Goal: Task Accomplishment & Management: Use online tool/utility

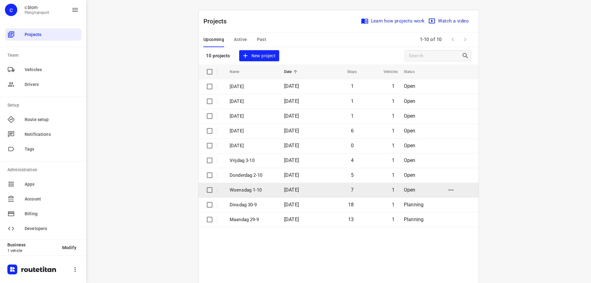
click at [295, 190] on span "[DATE]" at bounding box center [291, 190] width 15 height 6
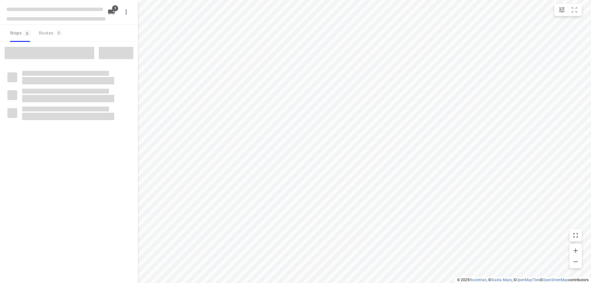
type input "distance"
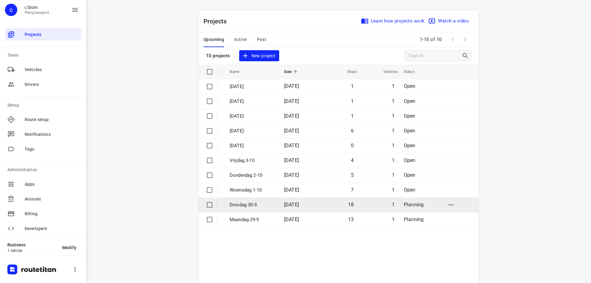
click at [299, 203] on span "[DATE]" at bounding box center [291, 205] width 15 height 6
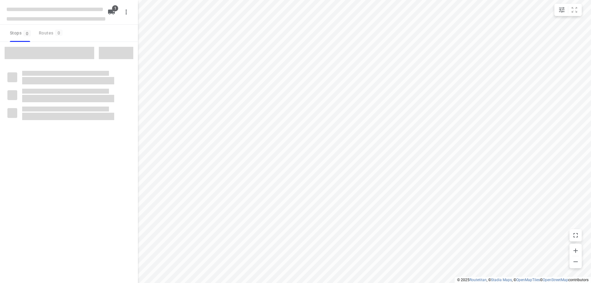
type input "distance"
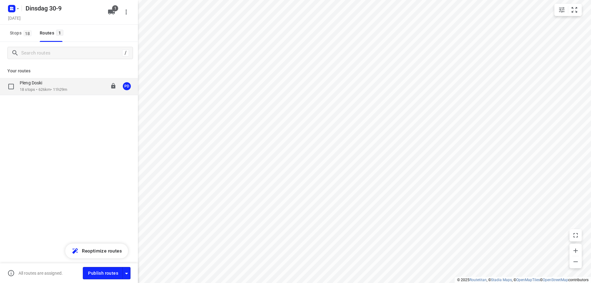
click at [47, 92] on p "18 stops • 626km • 11h29m" at bounding box center [43, 90] width 47 height 6
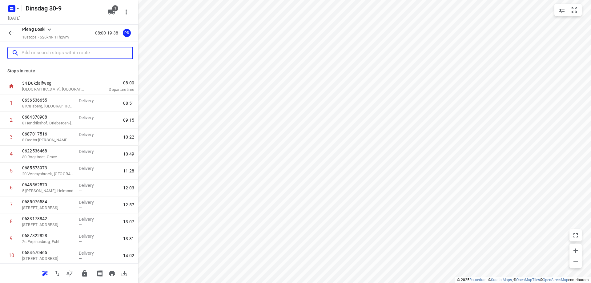
click at [44, 55] on input "text" at bounding box center [77, 53] width 111 height 10
type input "m"
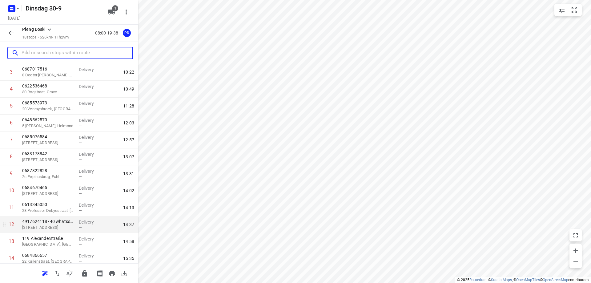
scroll to position [30, 0]
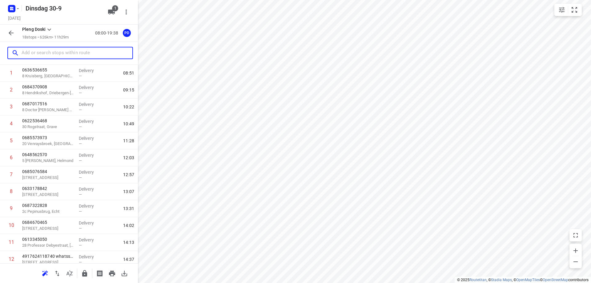
type input "m"
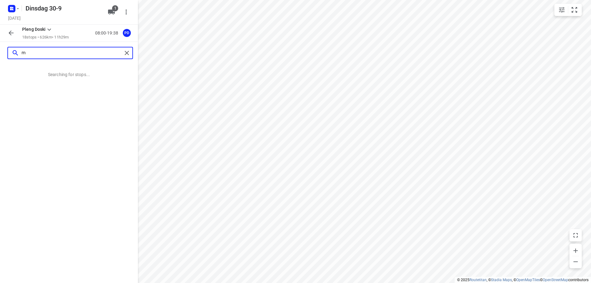
scroll to position [0, 0]
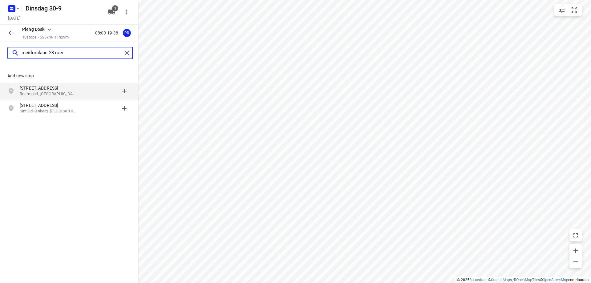
type input "meidornlaan 23 roer"
click at [27, 91] on p "Roermond, [GEOGRAPHIC_DATA]" at bounding box center [48, 94] width 57 height 6
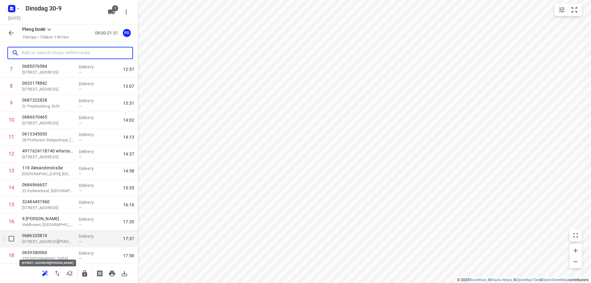
scroll to position [170, 0]
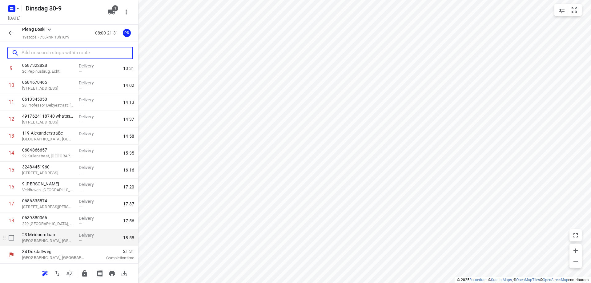
click at [60, 239] on p "[GEOGRAPHIC_DATA], [GEOGRAPHIC_DATA]" at bounding box center [48, 240] width 52 height 6
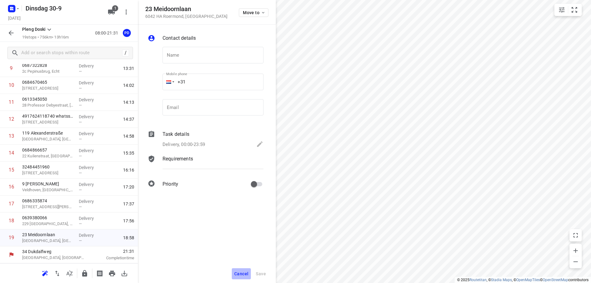
click at [236, 273] on span "Cancel" at bounding box center [241, 273] width 14 height 5
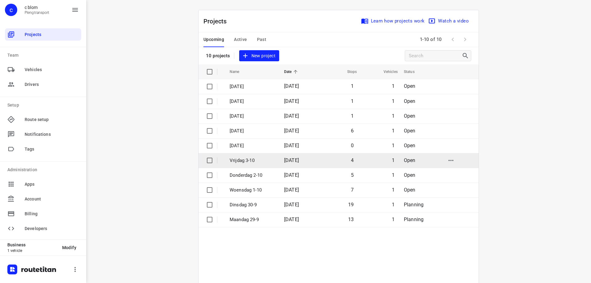
click at [331, 162] on td "4" at bounding box center [337, 160] width 39 height 15
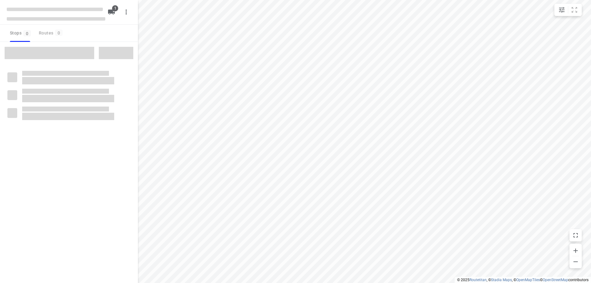
type input "distance"
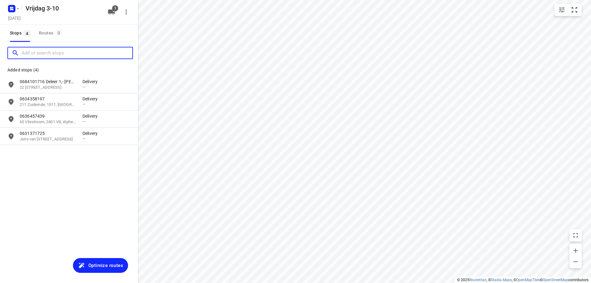
click at [64, 53] on input "Add or search stops" at bounding box center [77, 53] width 111 height 10
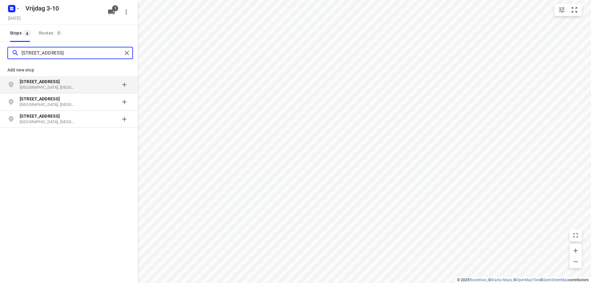
type input "[STREET_ADDRESS]"
click at [37, 82] on b "[STREET_ADDRESS]" at bounding box center [40, 81] width 40 height 5
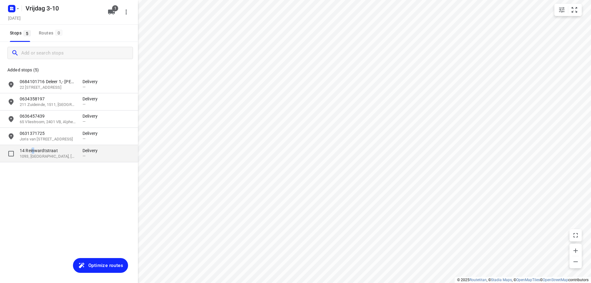
drag, startPoint x: 33, startPoint y: 152, endPoint x: 38, endPoint y: 152, distance: 5.2
click at [34, 154] on div "[STREET_ADDRESS]" at bounding box center [51, 153] width 63 height 12
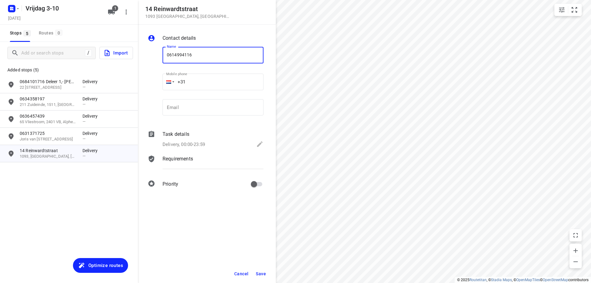
type input "0614994116"
click at [265, 275] on span "Save" at bounding box center [261, 273] width 10 height 5
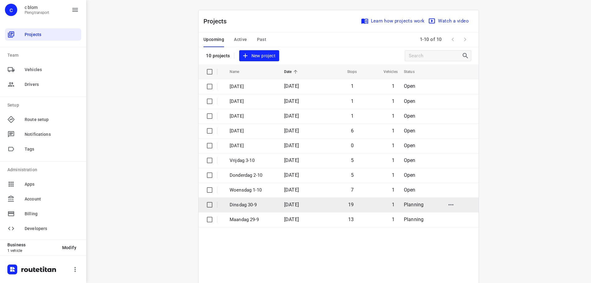
click at [279, 206] on td "[DATE]" at bounding box center [298, 204] width 39 height 15
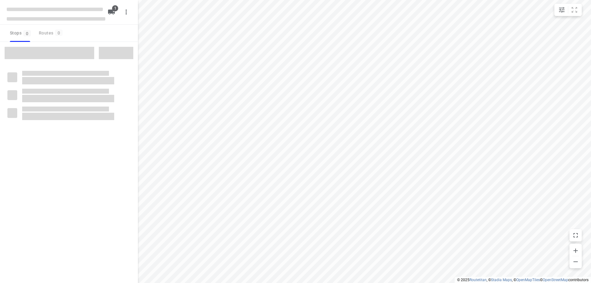
type input "distance"
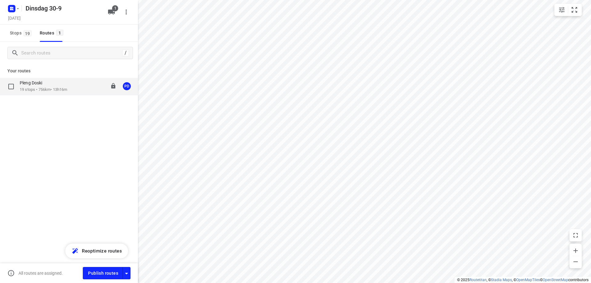
click at [76, 85] on div "Pleng Doski 19 stops • 756km • 13h16m 08:00-21:31 PD" at bounding box center [79, 86] width 118 height 13
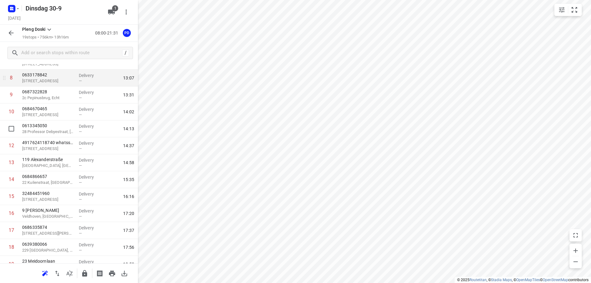
scroll to position [154, 0]
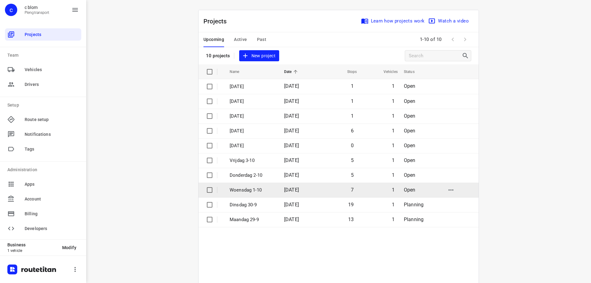
click at [318, 185] on td "[DATE]" at bounding box center [298, 189] width 39 height 15
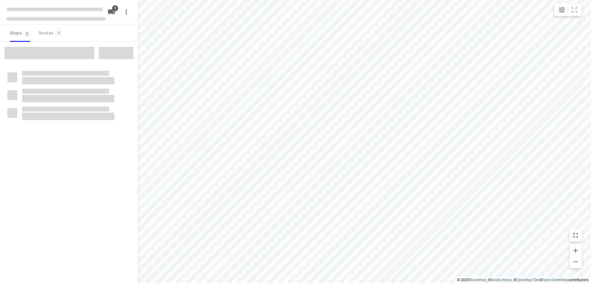
type input "distance"
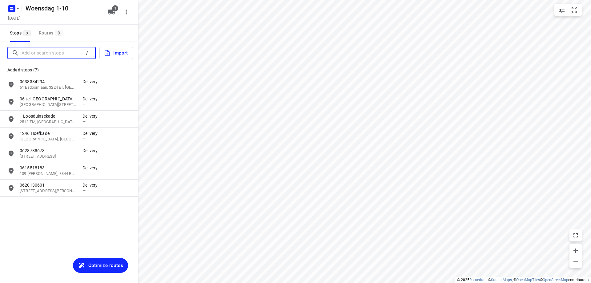
click at [71, 55] on input "Add or search stops" at bounding box center [52, 53] width 61 height 10
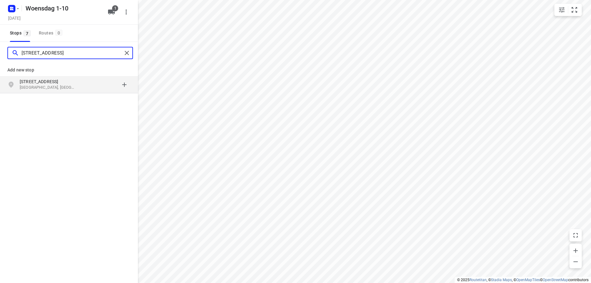
type input "[STREET_ADDRESS]"
click at [78, 85] on div "[STREET_ADDRESS]" at bounding box center [51, 84] width 63 height 12
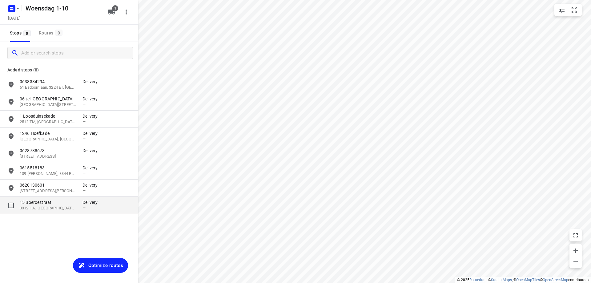
click at [64, 209] on p "3312 HA, [GEOGRAPHIC_DATA], [GEOGRAPHIC_DATA]" at bounding box center [48, 208] width 57 height 6
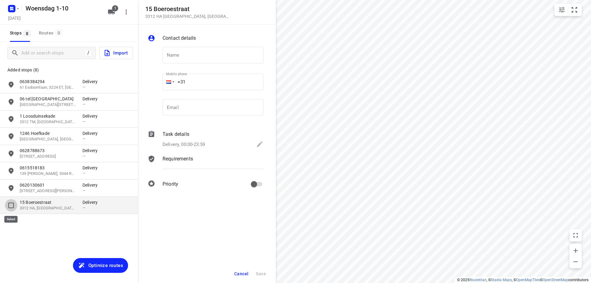
click at [13, 204] on input "grid" at bounding box center [11, 205] width 12 height 12
checkbox input "true"
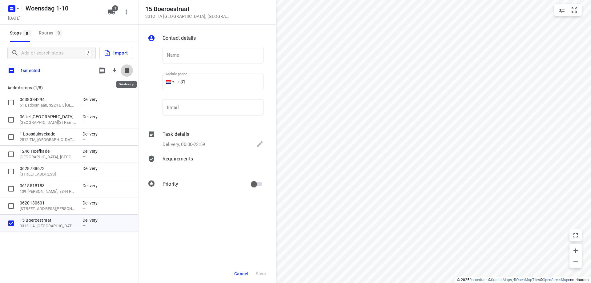
click at [126, 69] on icon "button" at bounding box center [127, 71] width 4 height 6
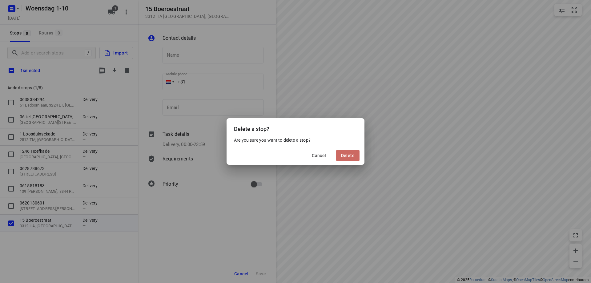
click at [353, 159] on button "Delete" at bounding box center [347, 155] width 23 height 11
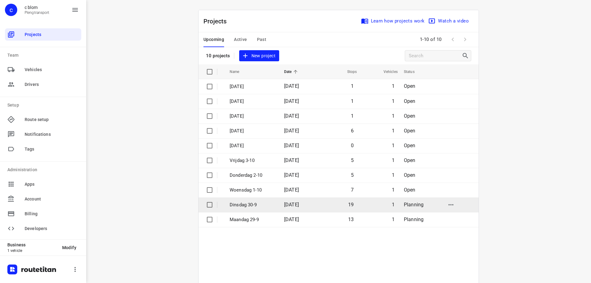
click at [261, 208] on td "Dinsdag 30-9" at bounding box center [251, 204] width 56 height 15
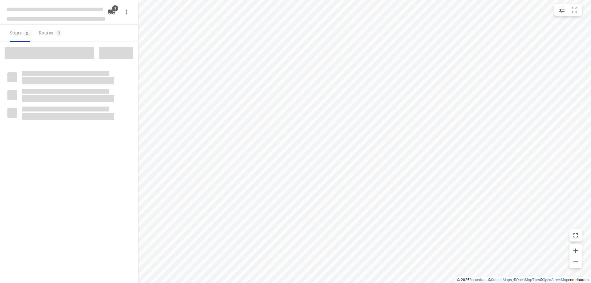
type input "distance"
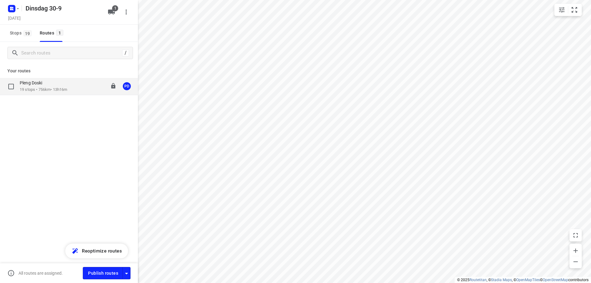
click at [82, 90] on div "Pleng Doski 19 stops • 756km • 13h16m 08:00-21:31 PD" at bounding box center [79, 86] width 118 height 13
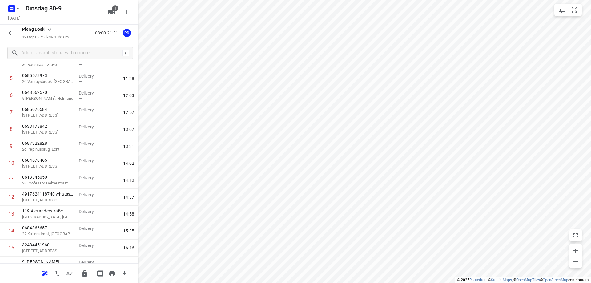
scroll to position [170, 0]
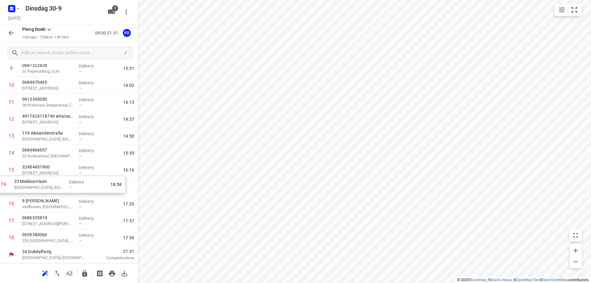
drag, startPoint x: 80, startPoint y: 241, endPoint x: 71, endPoint y: 184, distance: 57.4
click at [71, 184] on div "1 0636536655 8 [PERSON_NAME], [GEOGRAPHIC_DATA] Delivery — 08:51 2 0684370908 8…" at bounding box center [69, 85] width 138 height 321
click at [114, 275] on icon "button" at bounding box center [111, 272] width 7 height 7
